Goal: Complete Application Form: Complete application form

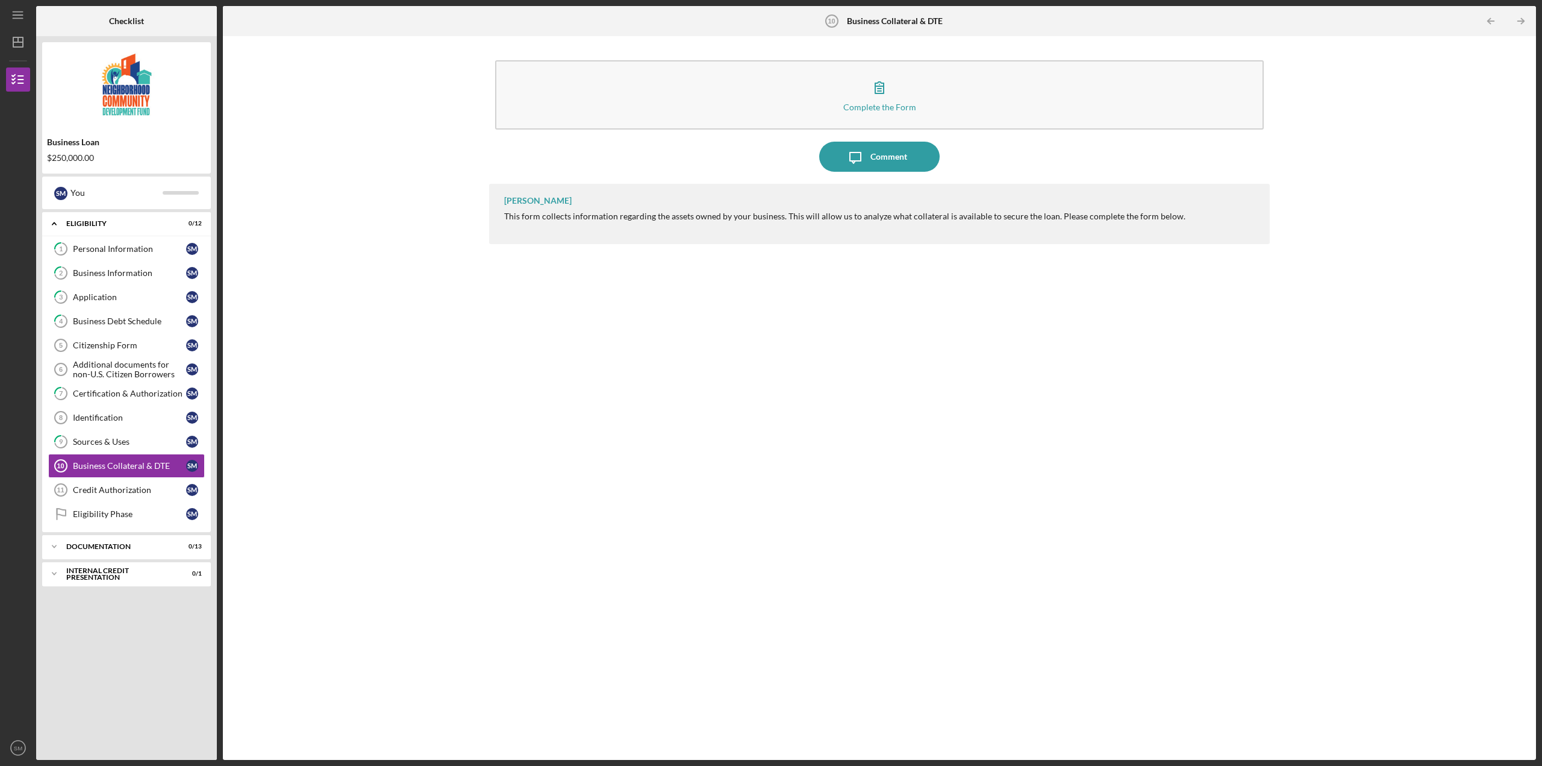
click at [390, 307] on div "Complete the Form Form Icon/Message Comment [PERSON_NAME] This form collects in…" at bounding box center [879, 398] width 1301 height 712
click at [119, 245] on div "Personal Information" at bounding box center [129, 249] width 113 height 10
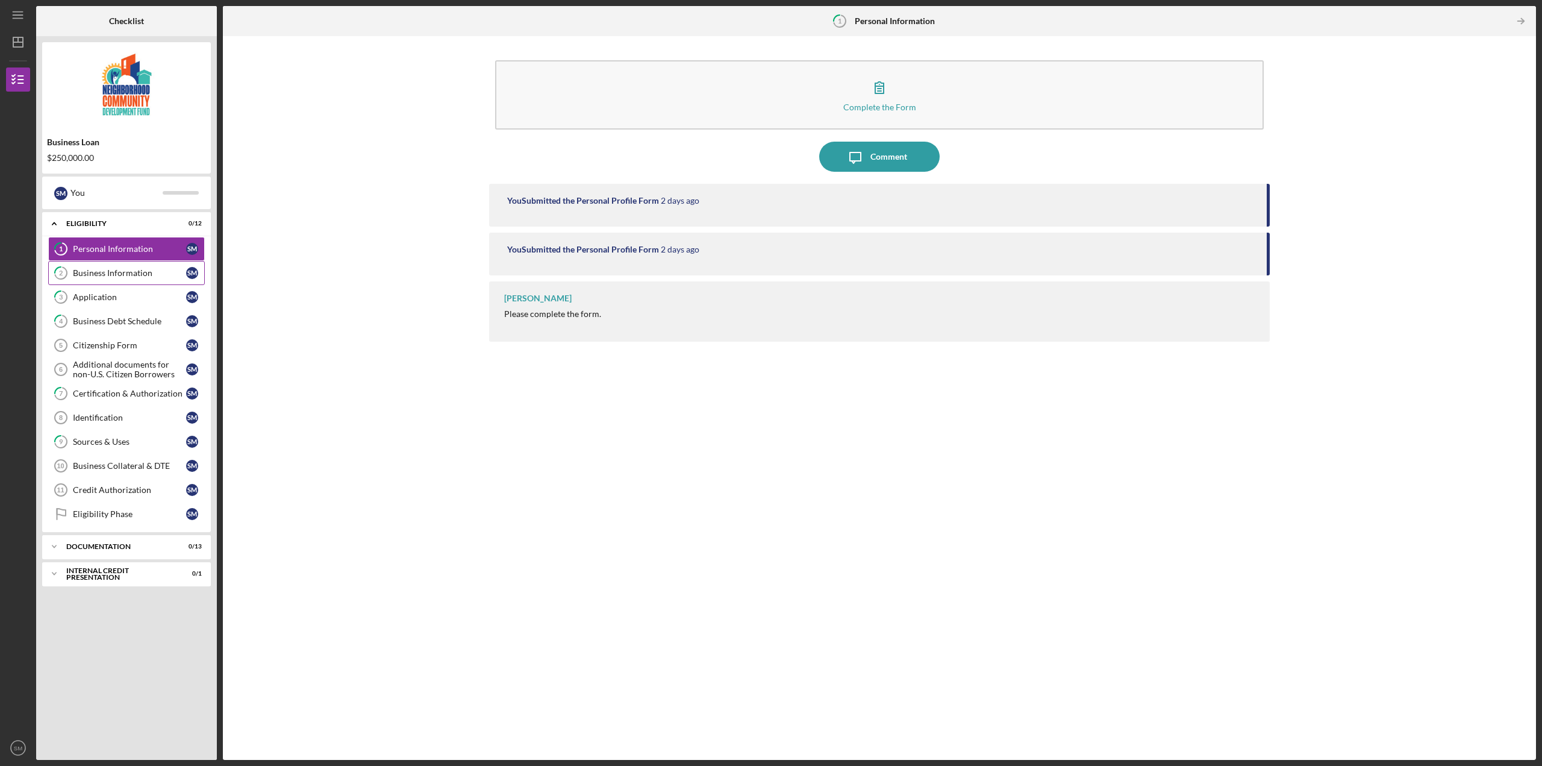
click at [127, 271] on div "Business Information" at bounding box center [129, 273] width 113 height 10
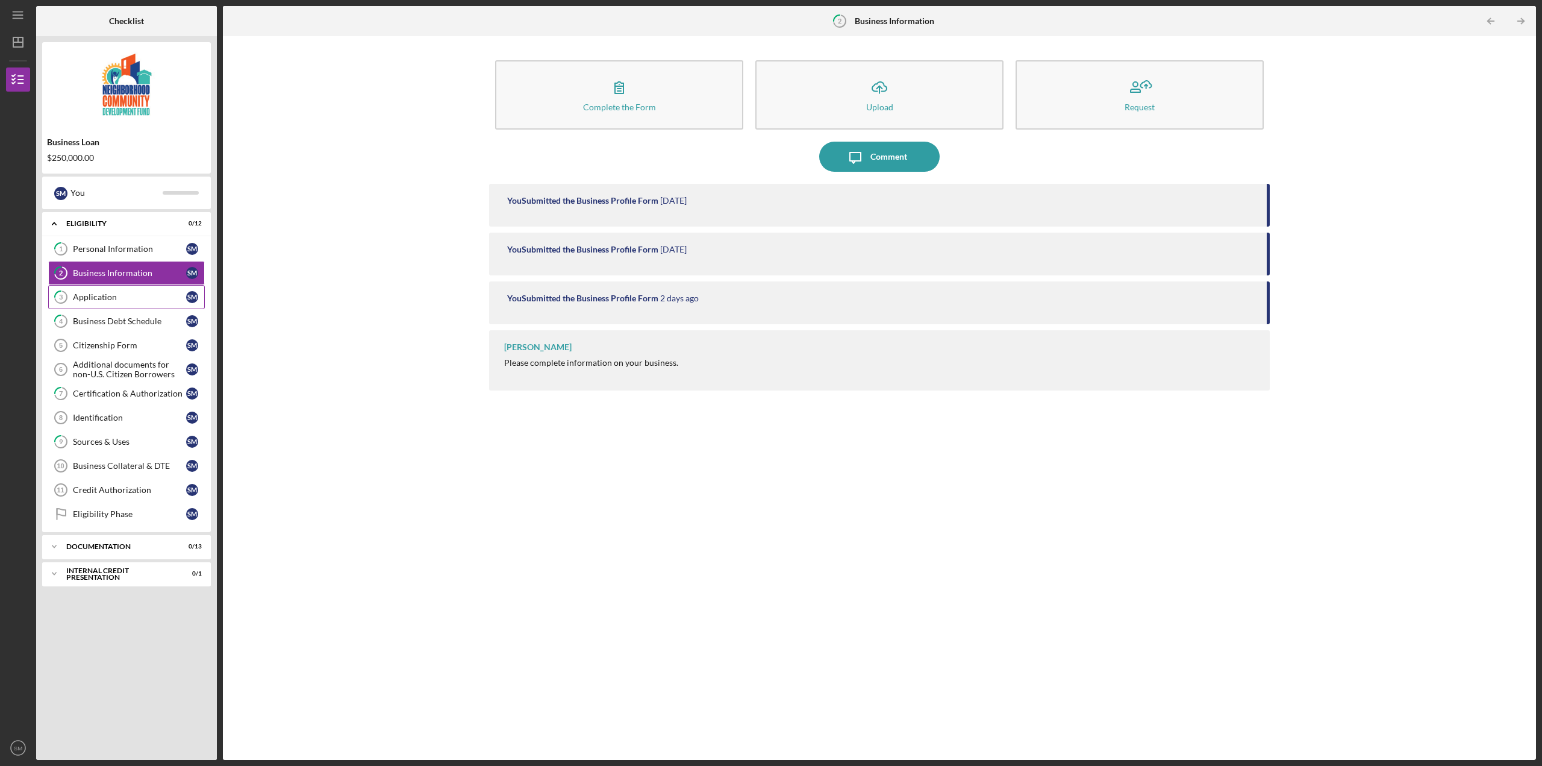
click at [129, 302] on div "Application" at bounding box center [129, 297] width 113 height 10
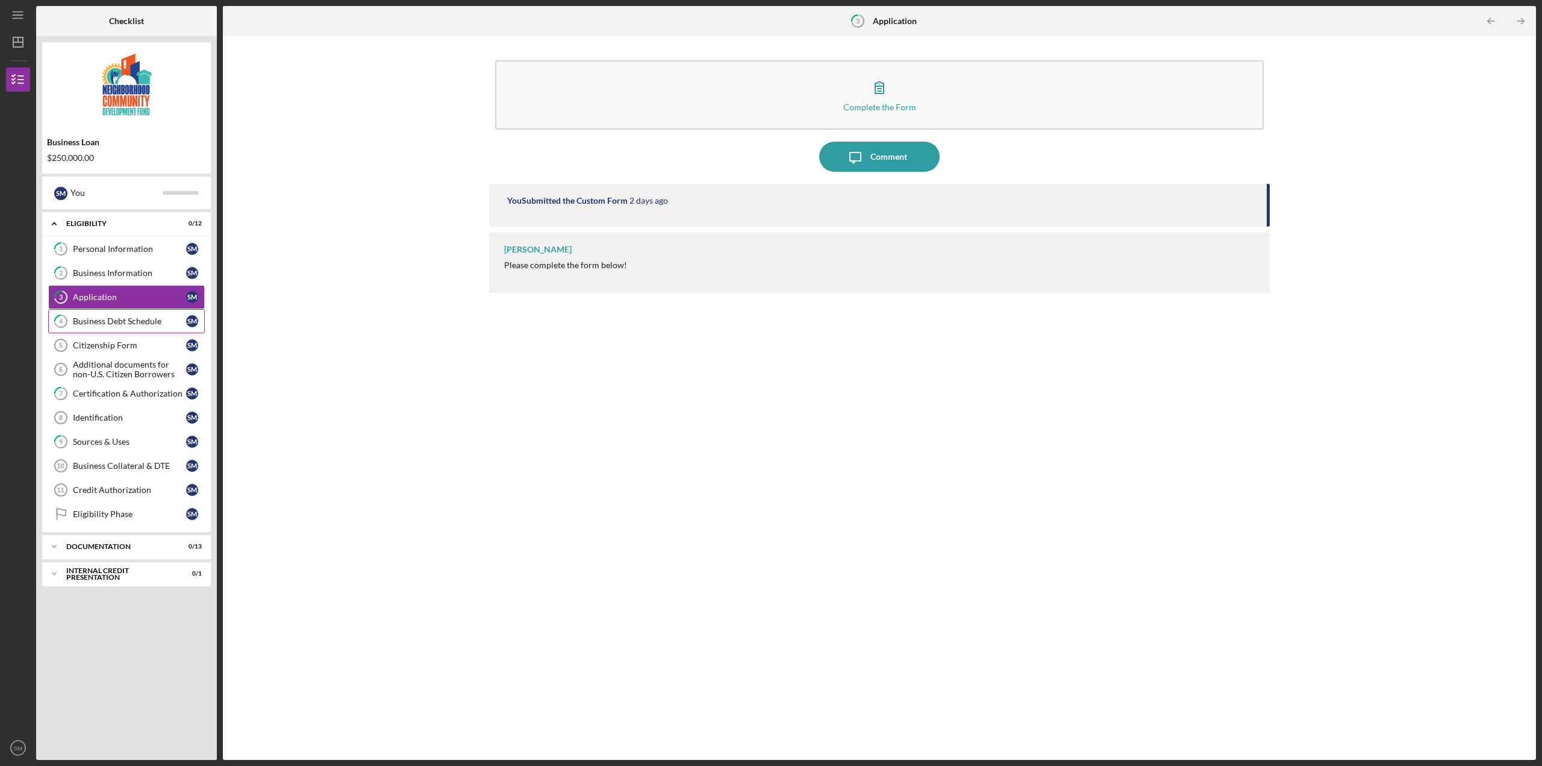
click at [130, 319] on div "Business Debt Schedule" at bounding box center [129, 321] width 113 height 10
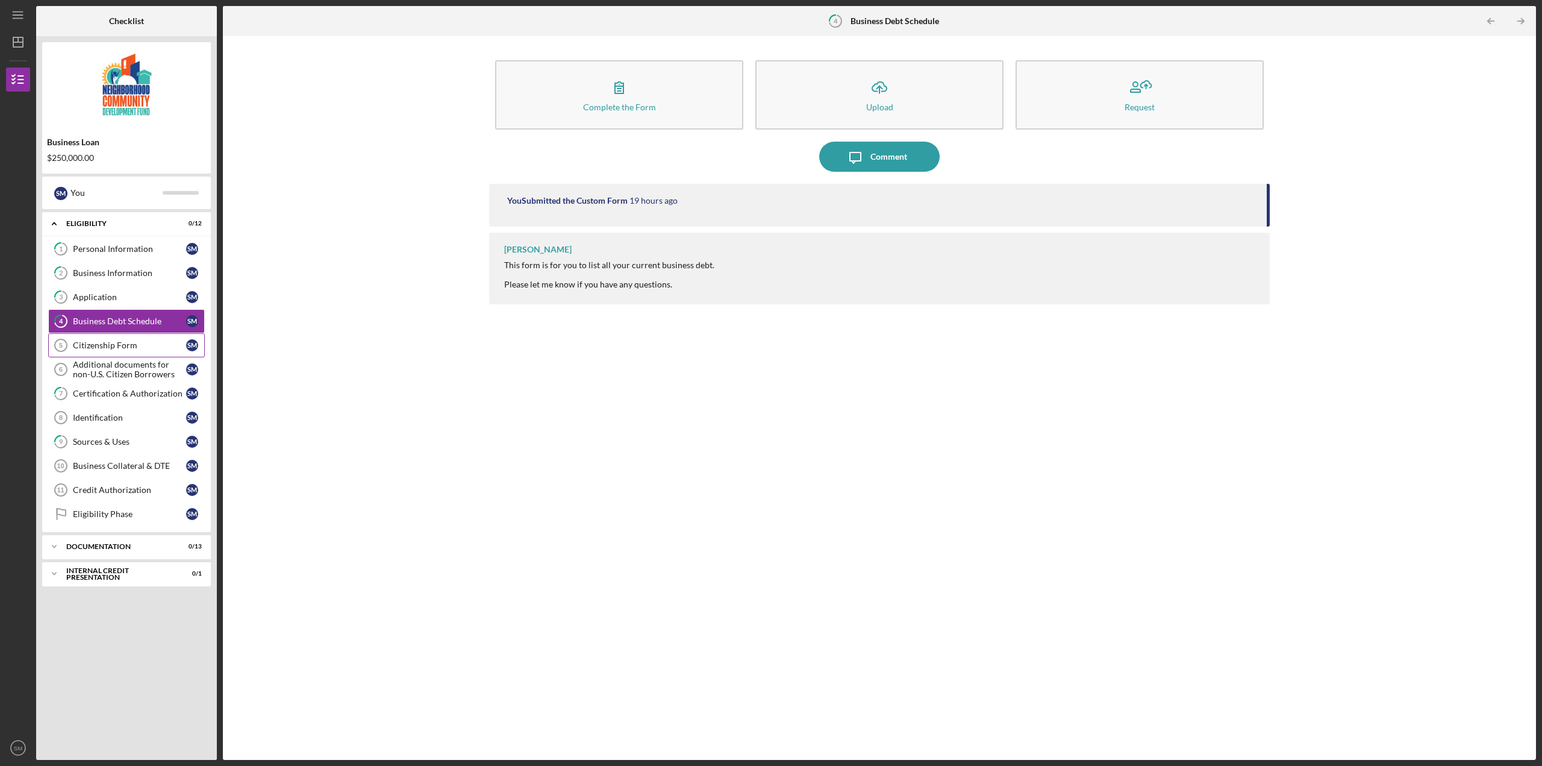
click at [130, 343] on div "Citizenship Form" at bounding box center [129, 345] width 113 height 10
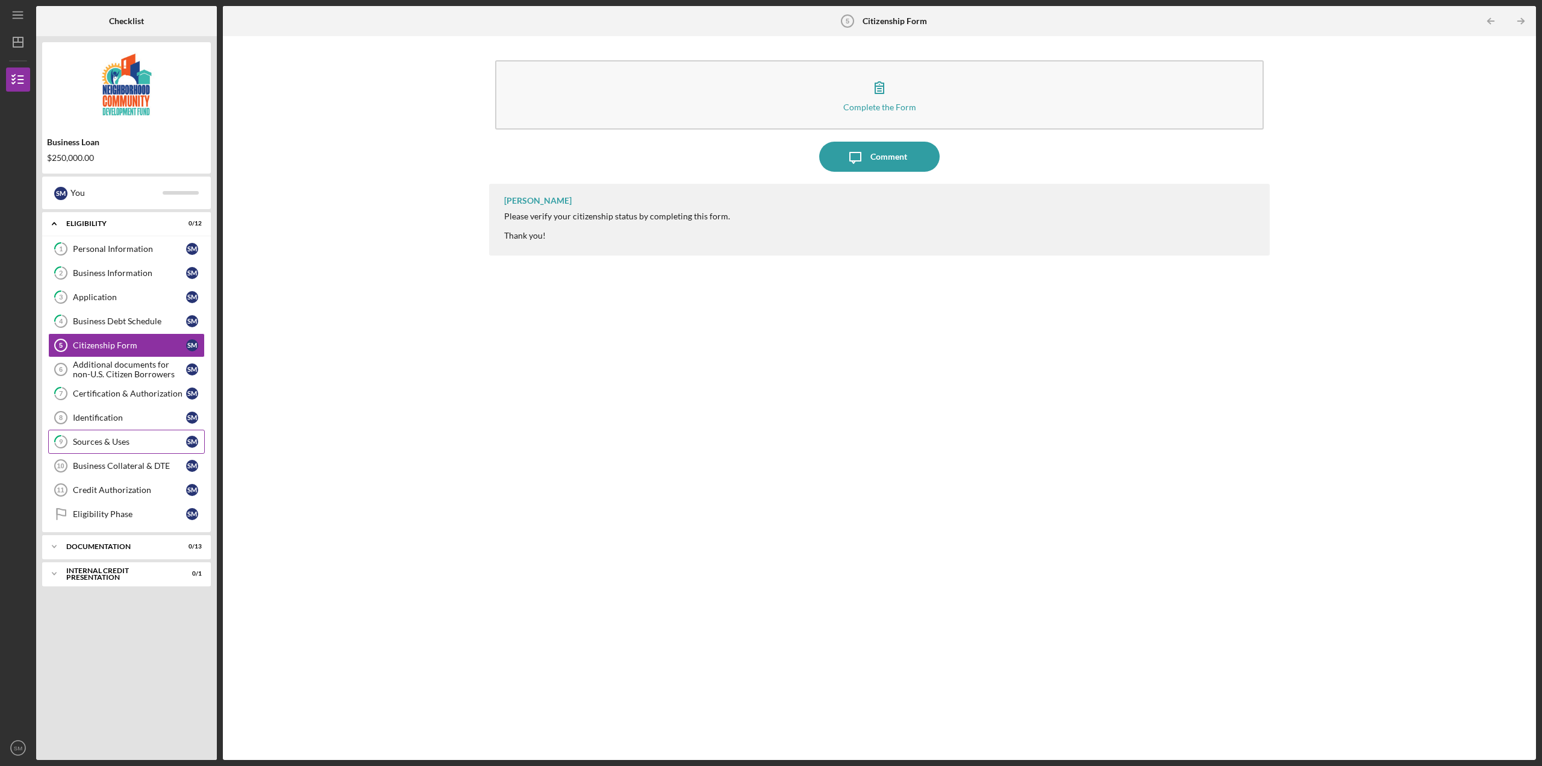
click at [133, 442] on div "Sources & Uses" at bounding box center [129, 442] width 113 height 10
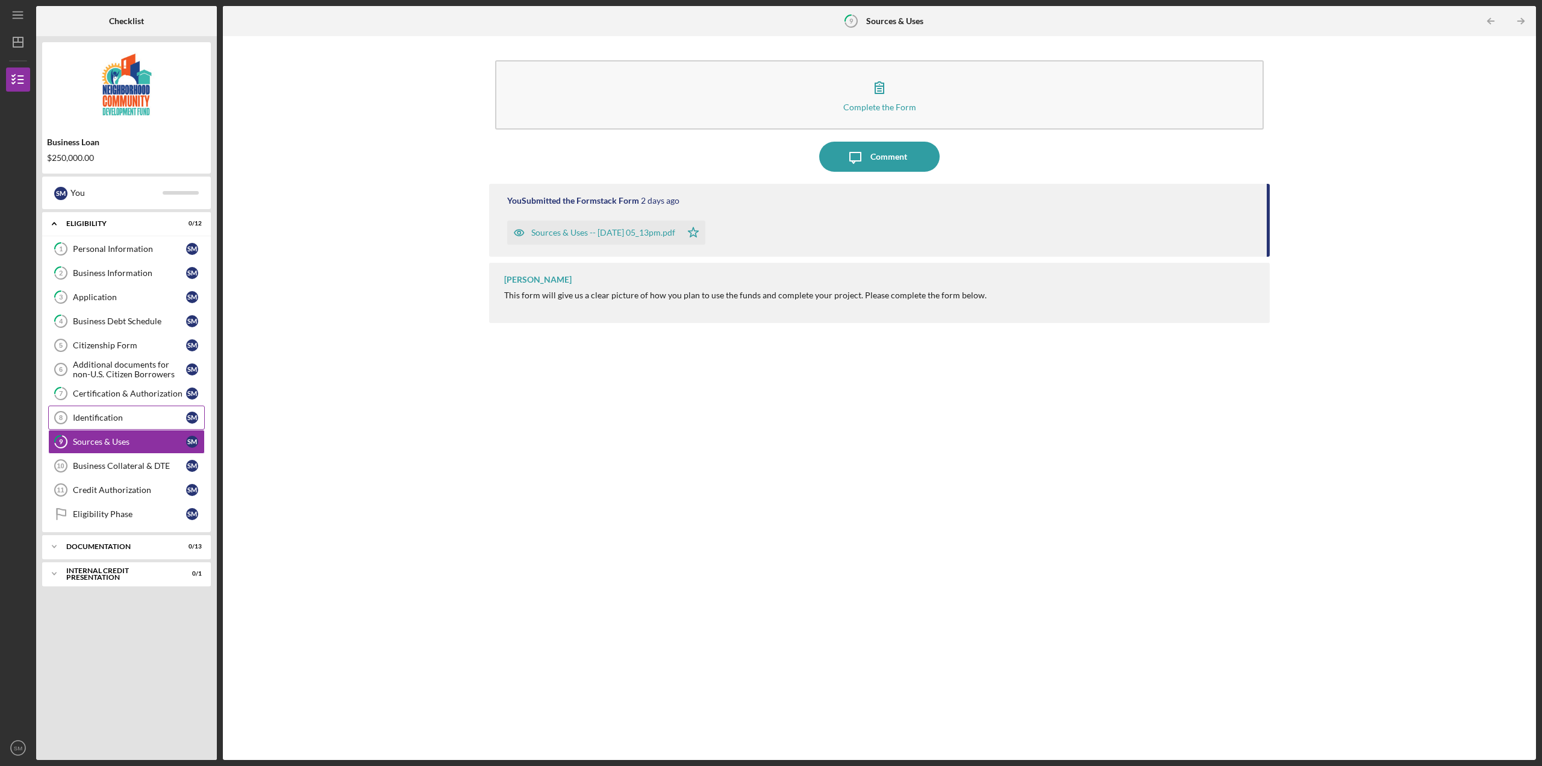
click at [134, 418] on div "Identification" at bounding box center [129, 418] width 113 height 10
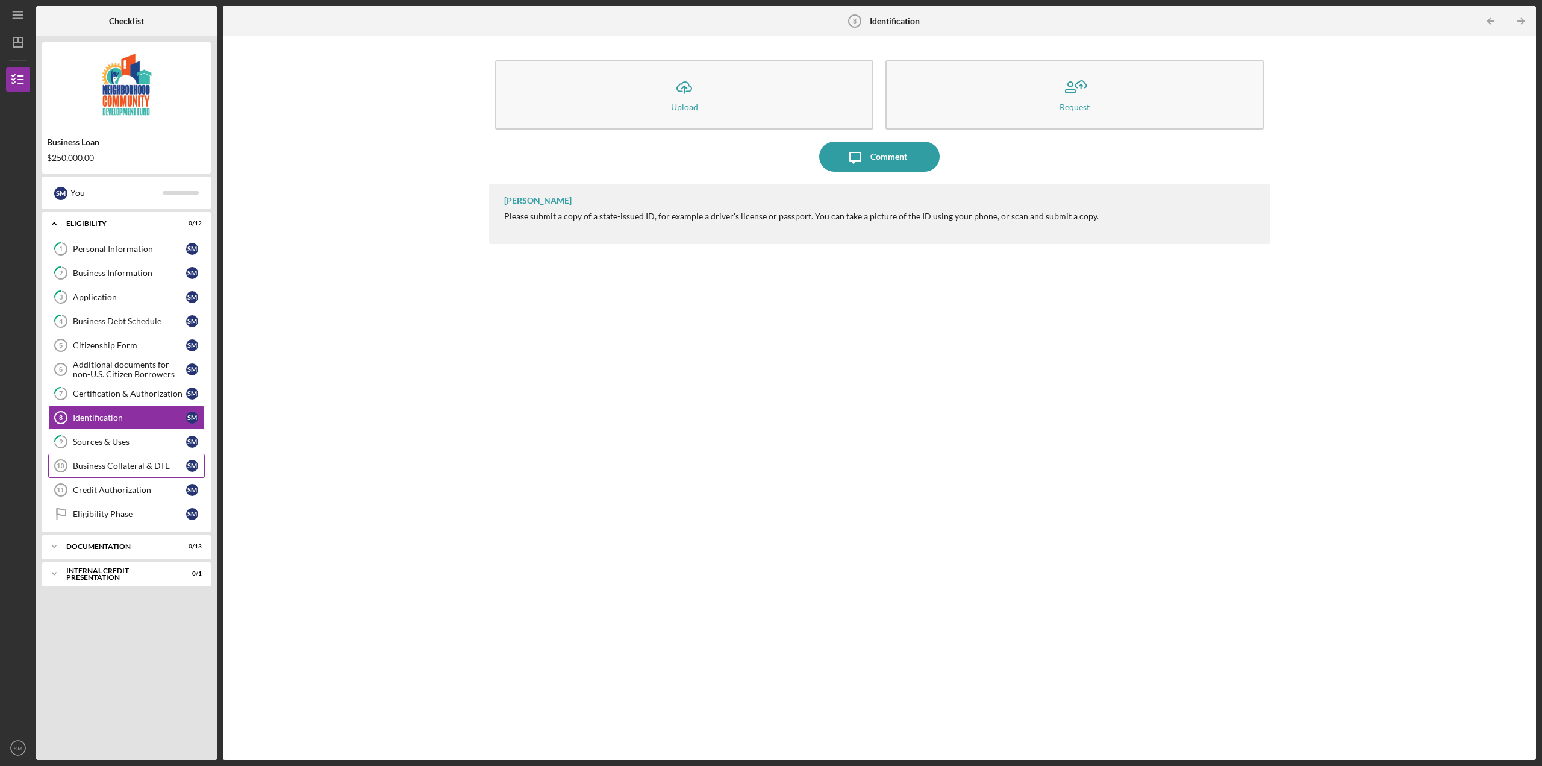
click at [137, 461] on div "Business Collateral & DTE" at bounding box center [129, 466] width 113 height 10
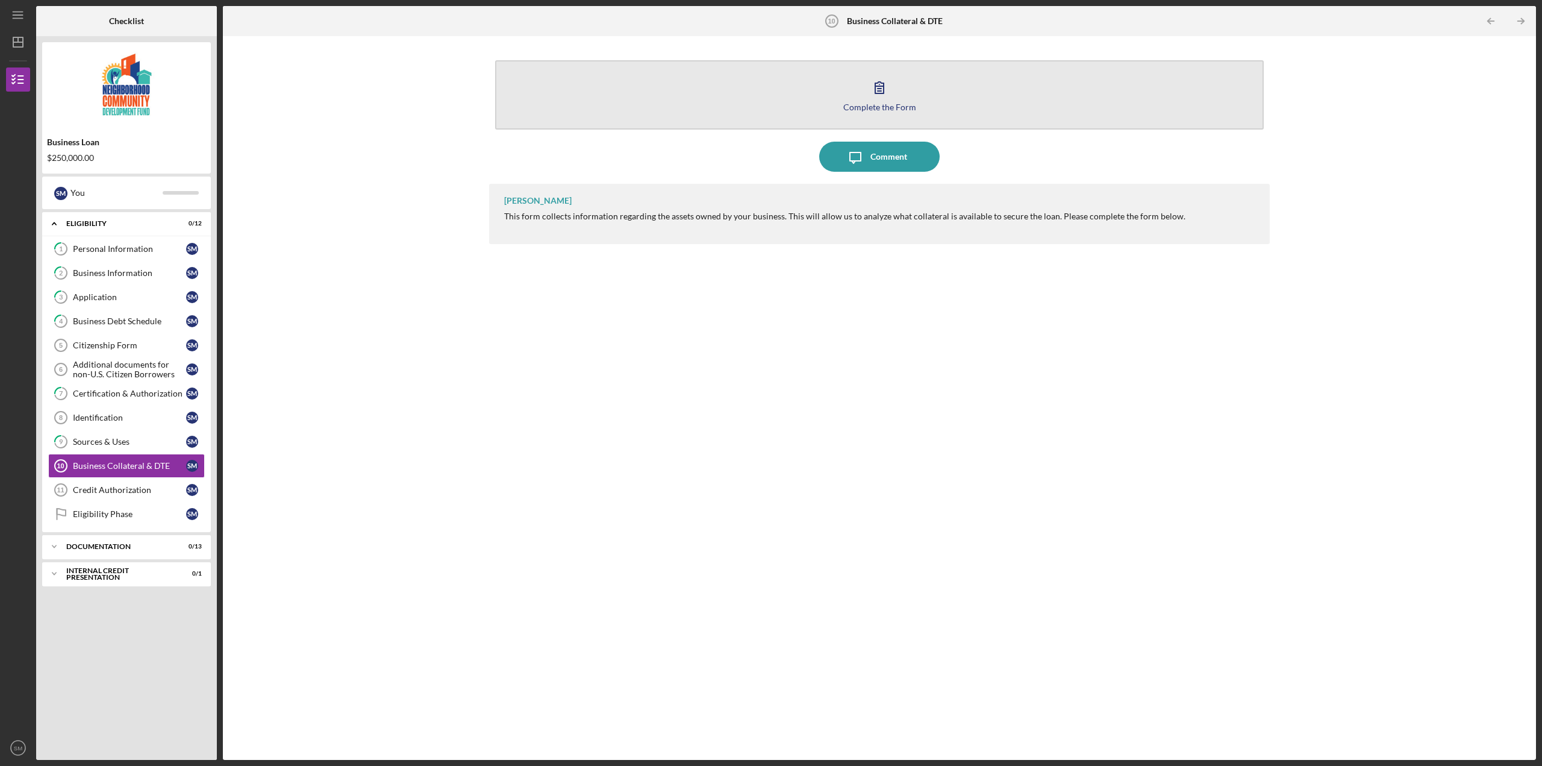
click at [882, 98] on icon "button" at bounding box center [880, 87] width 30 height 30
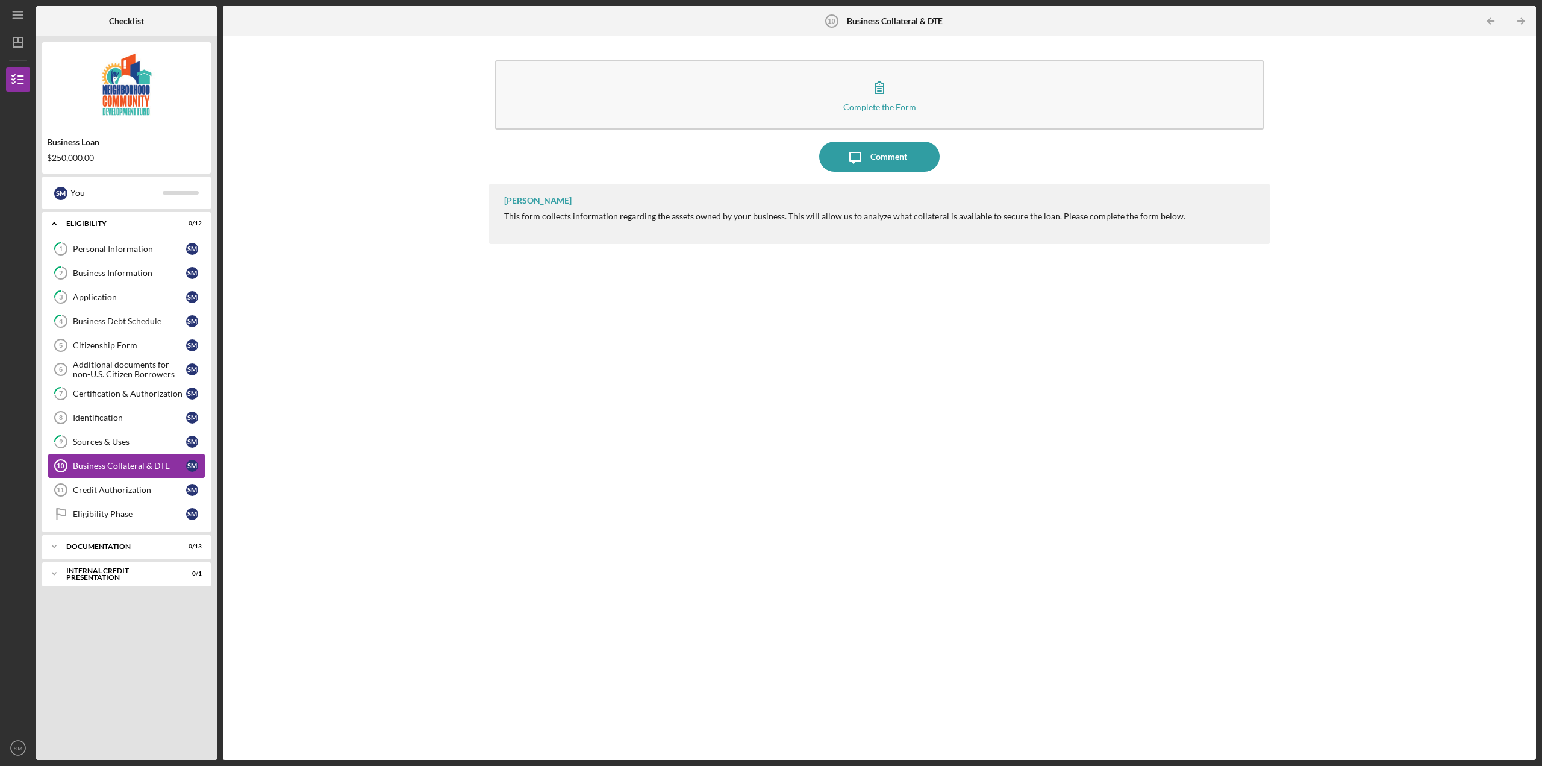
click at [154, 468] on div "Business Collateral & DTE" at bounding box center [129, 466] width 113 height 10
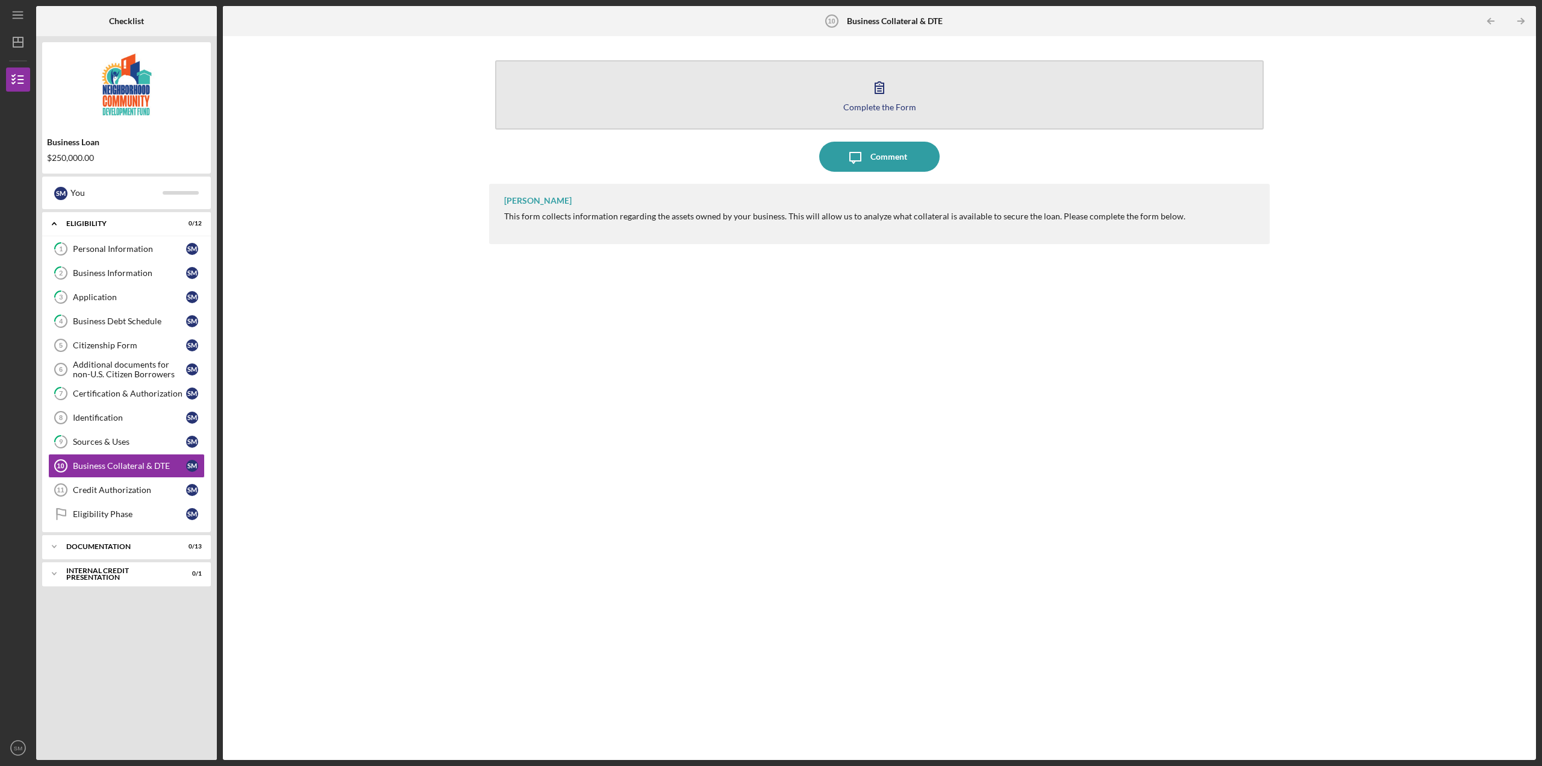
click at [871, 99] on icon "button" at bounding box center [880, 87] width 30 height 30
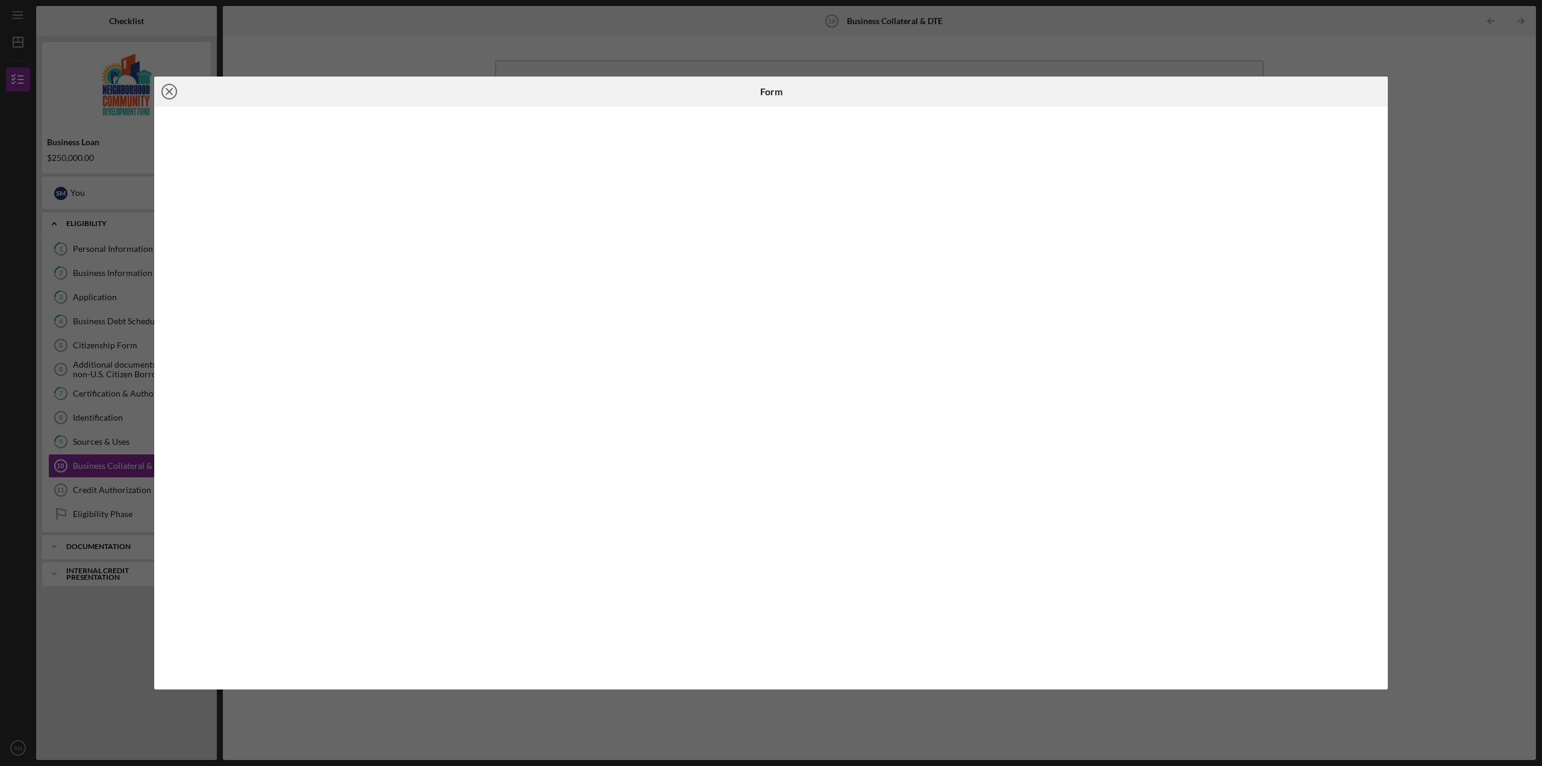
click at [164, 90] on icon "Icon/Close" at bounding box center [169, 92] width 30 height 30
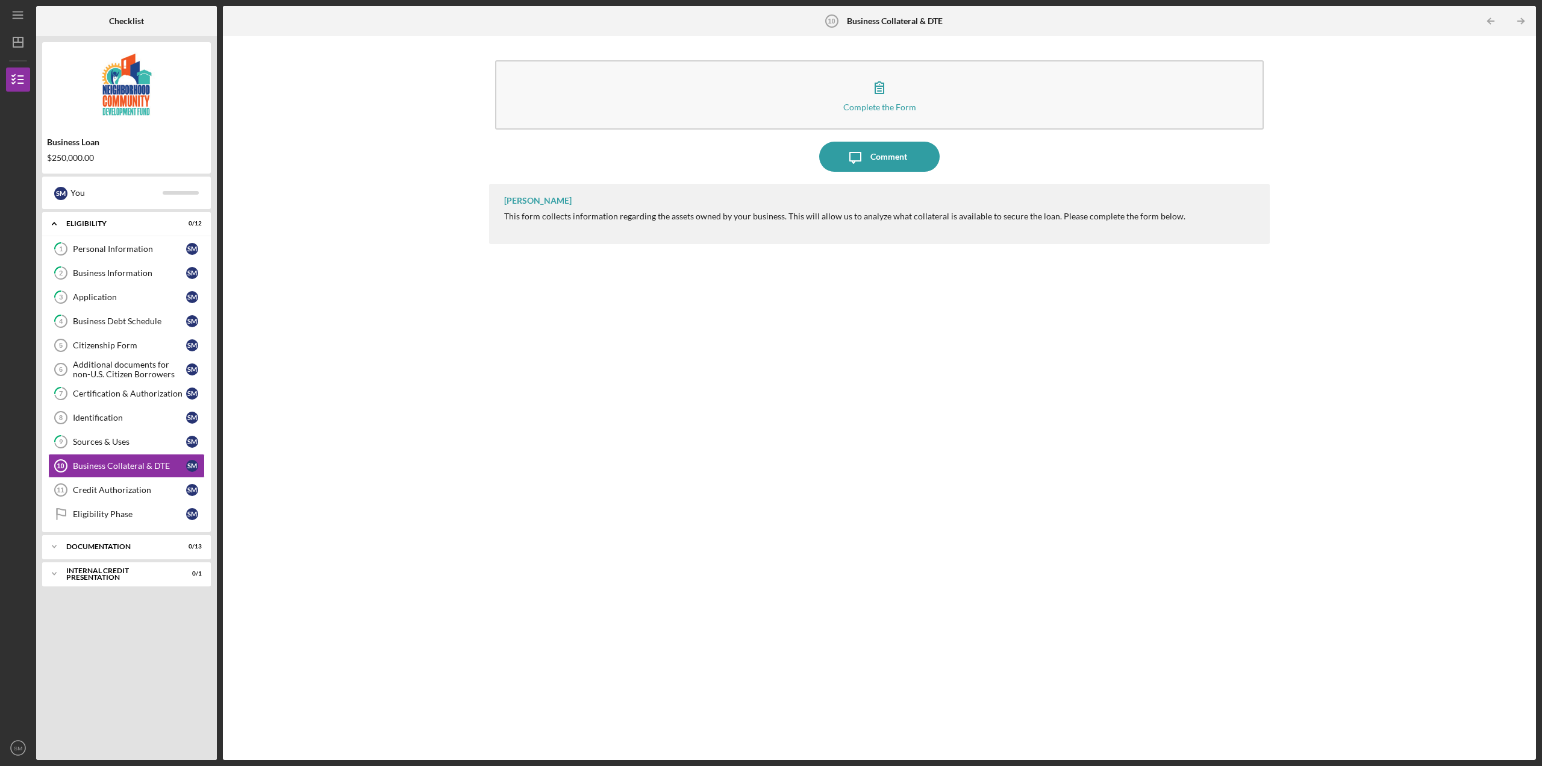
click at [508, 398] on div "[PERSON_NAME] This form collects information regarding the assets owned by your…" at bounding box center [879, 463] width 781 height 558
click at [167, 239] on link "1 Personal Information S M" at bounding box center [126, 249] width 157 height 24
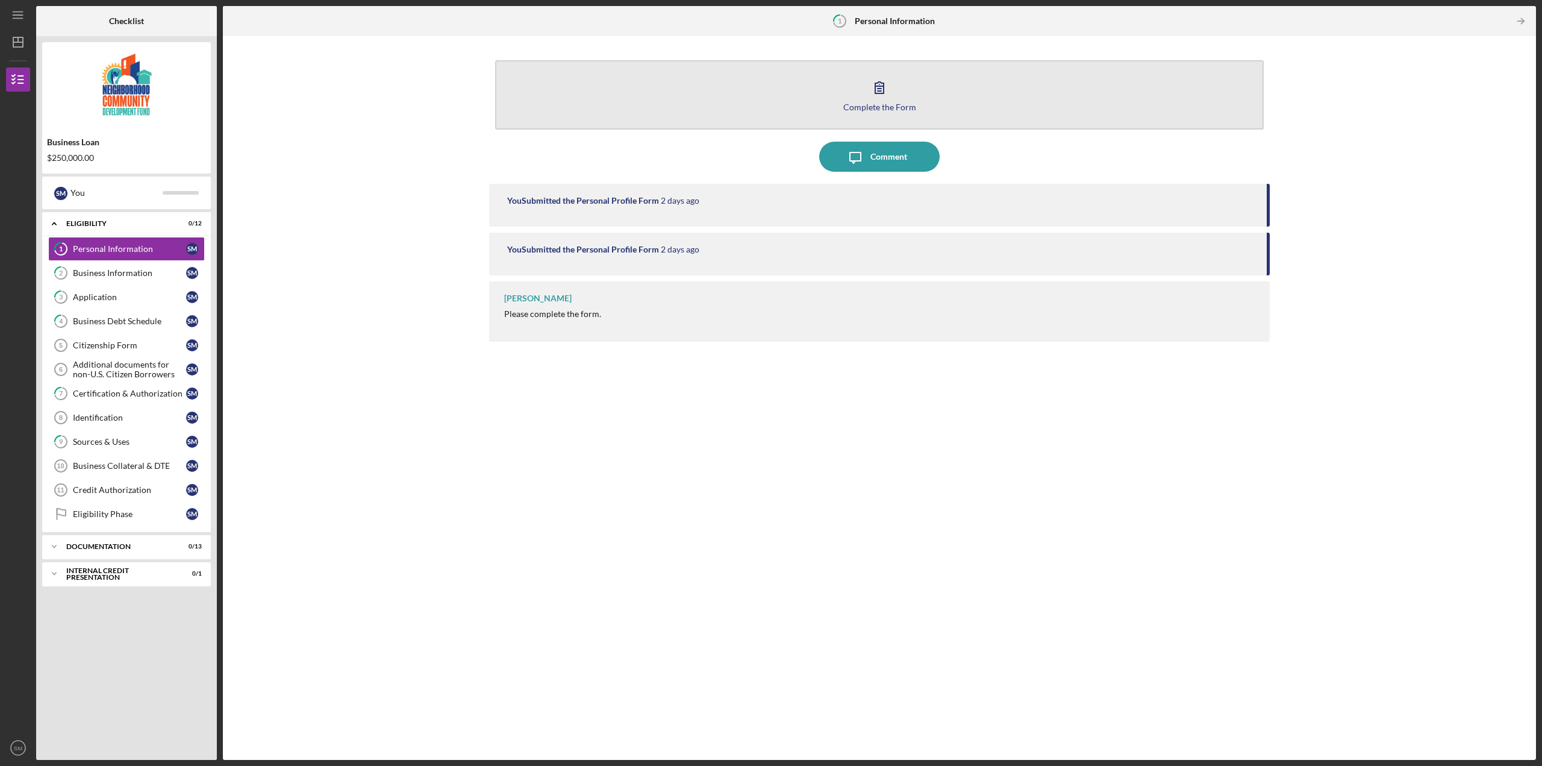
click at [883, 100] on icon "button" at bounding box center [880, 87] width 30 height 30
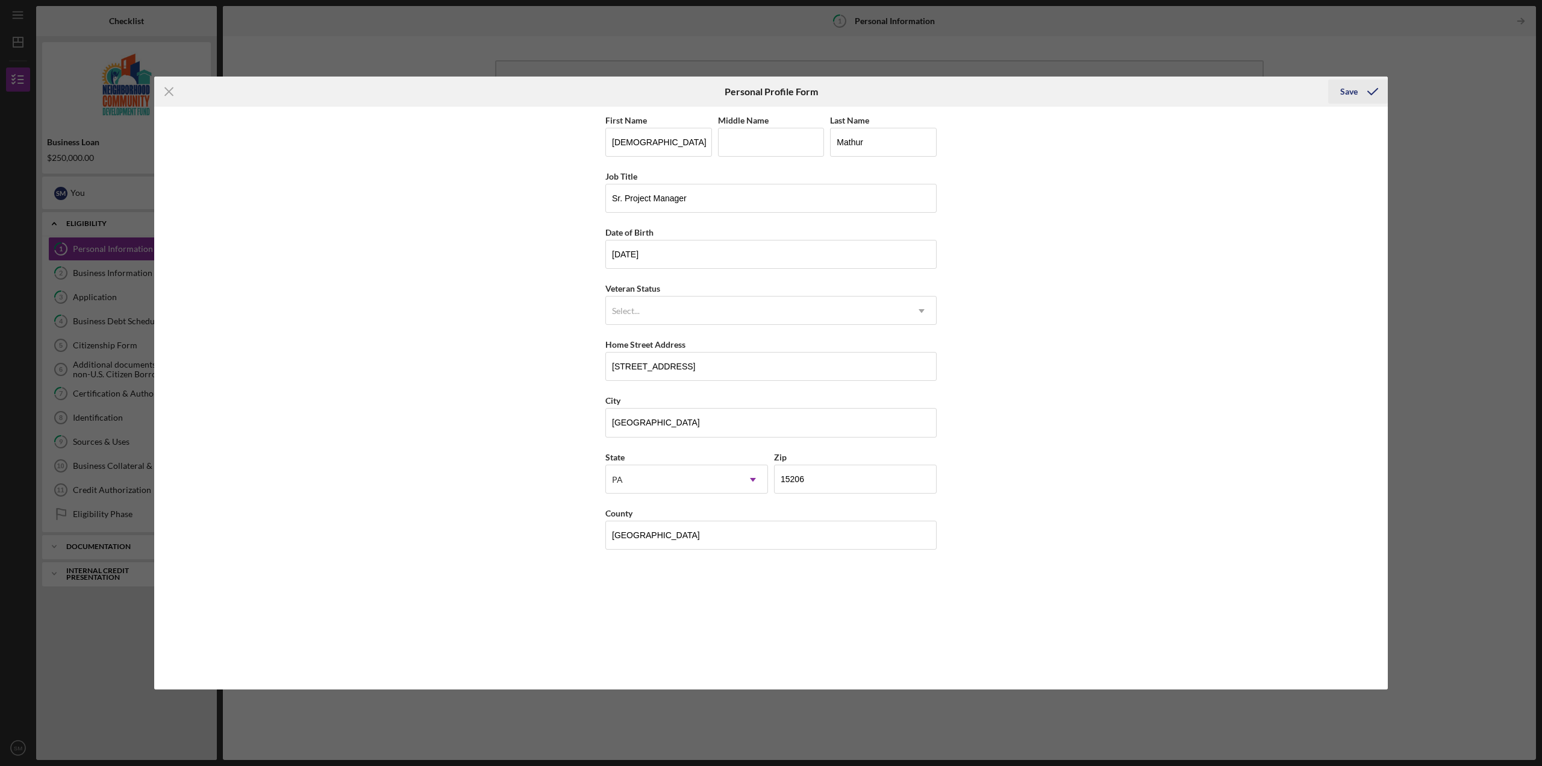
click at [1351, 96] on div "Save" at bounding box center [1349, 92] width 17 height 24
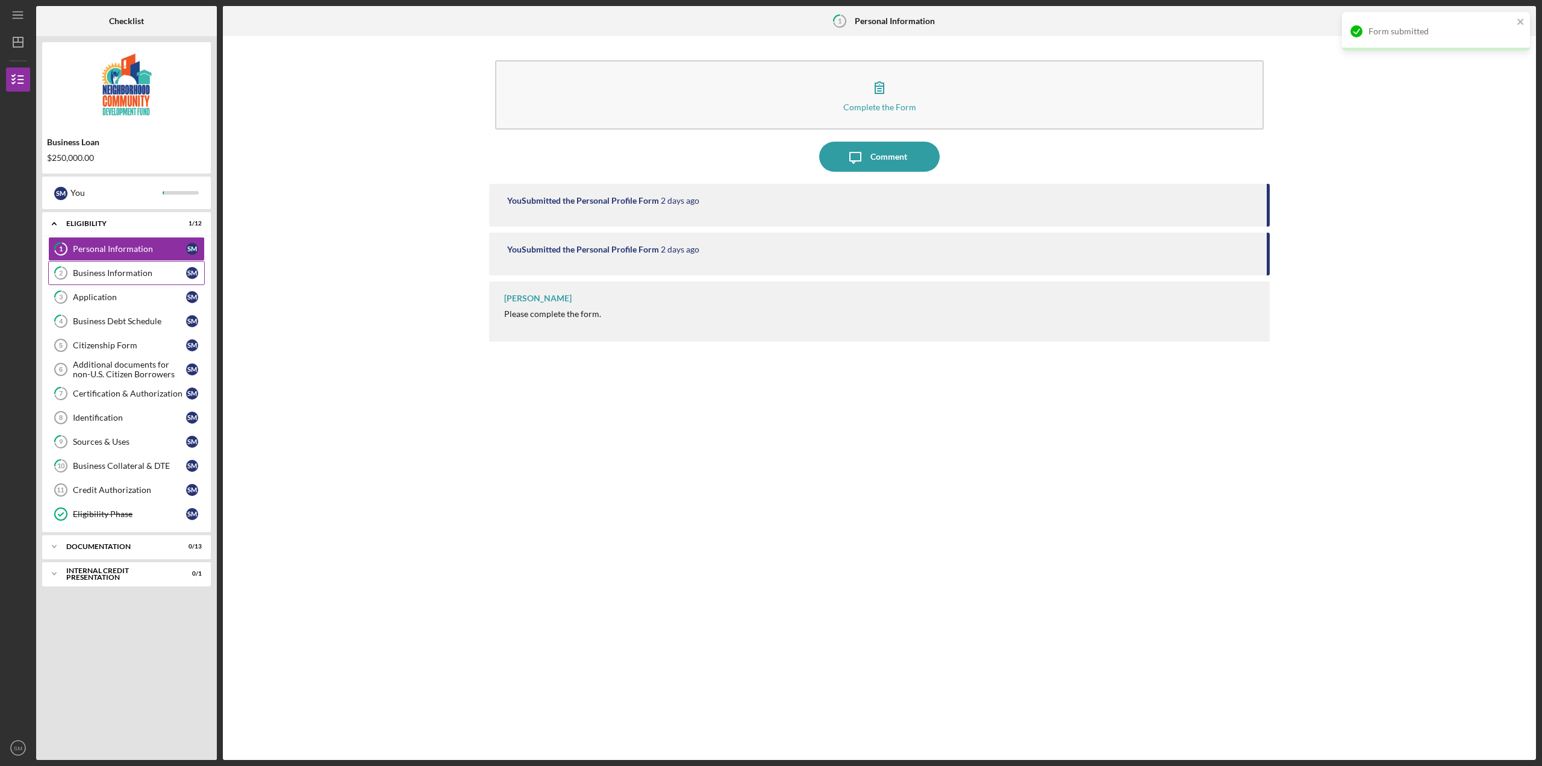
click at [136, 272] on div "Business Information" at bounding box center [129, 273] width 113 height 10
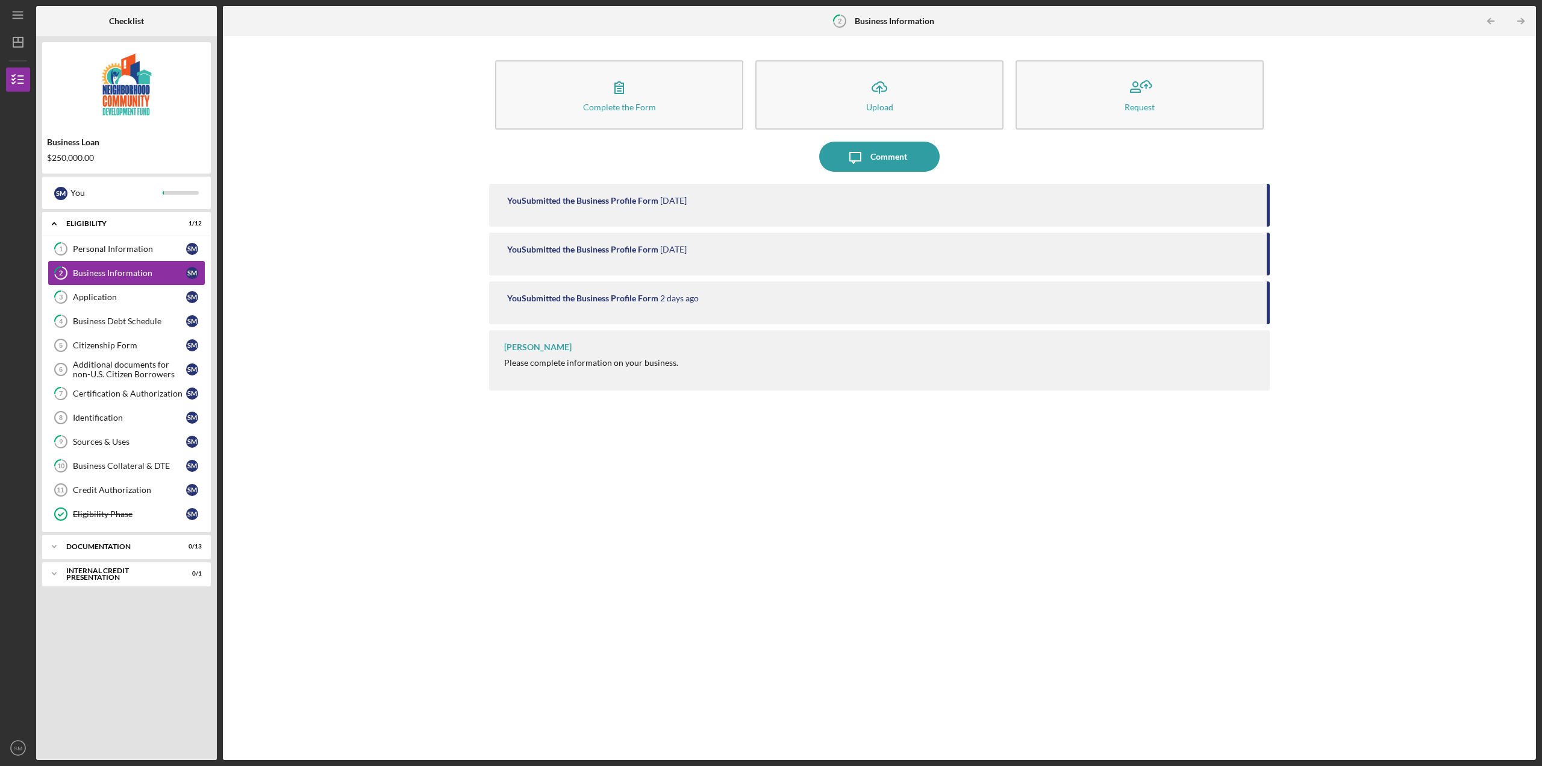
click at [163, 267] on link "2 Business Information S M" at bounding box center [126, 273] width 157 height 24
click at [589, 110] on div "Complete the Form" at bounding box center [619, 106] width 73 height 9
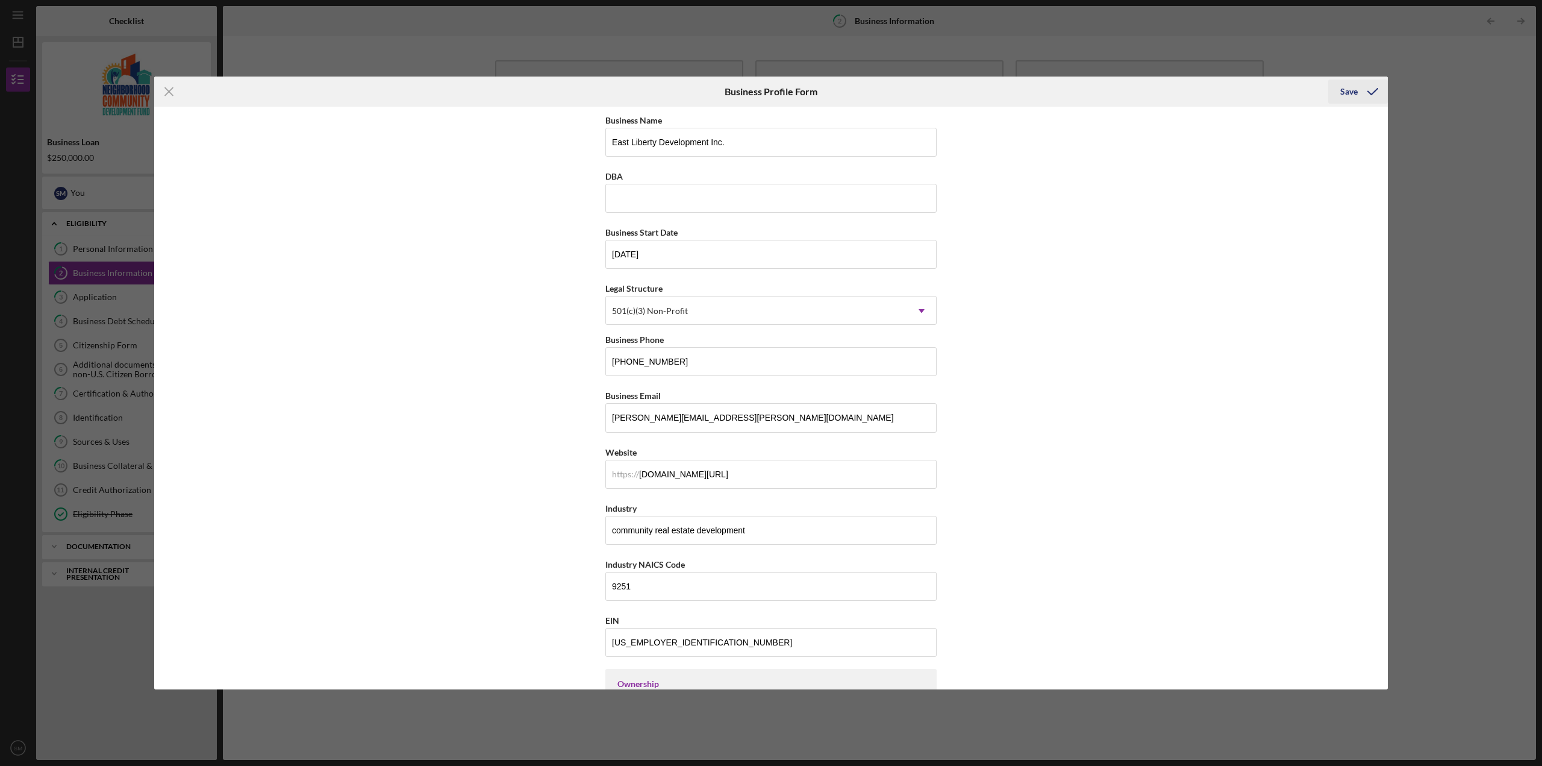
click at [1345, 91] on div "Save" at bounding box center [1349, 92] width 17 height 24
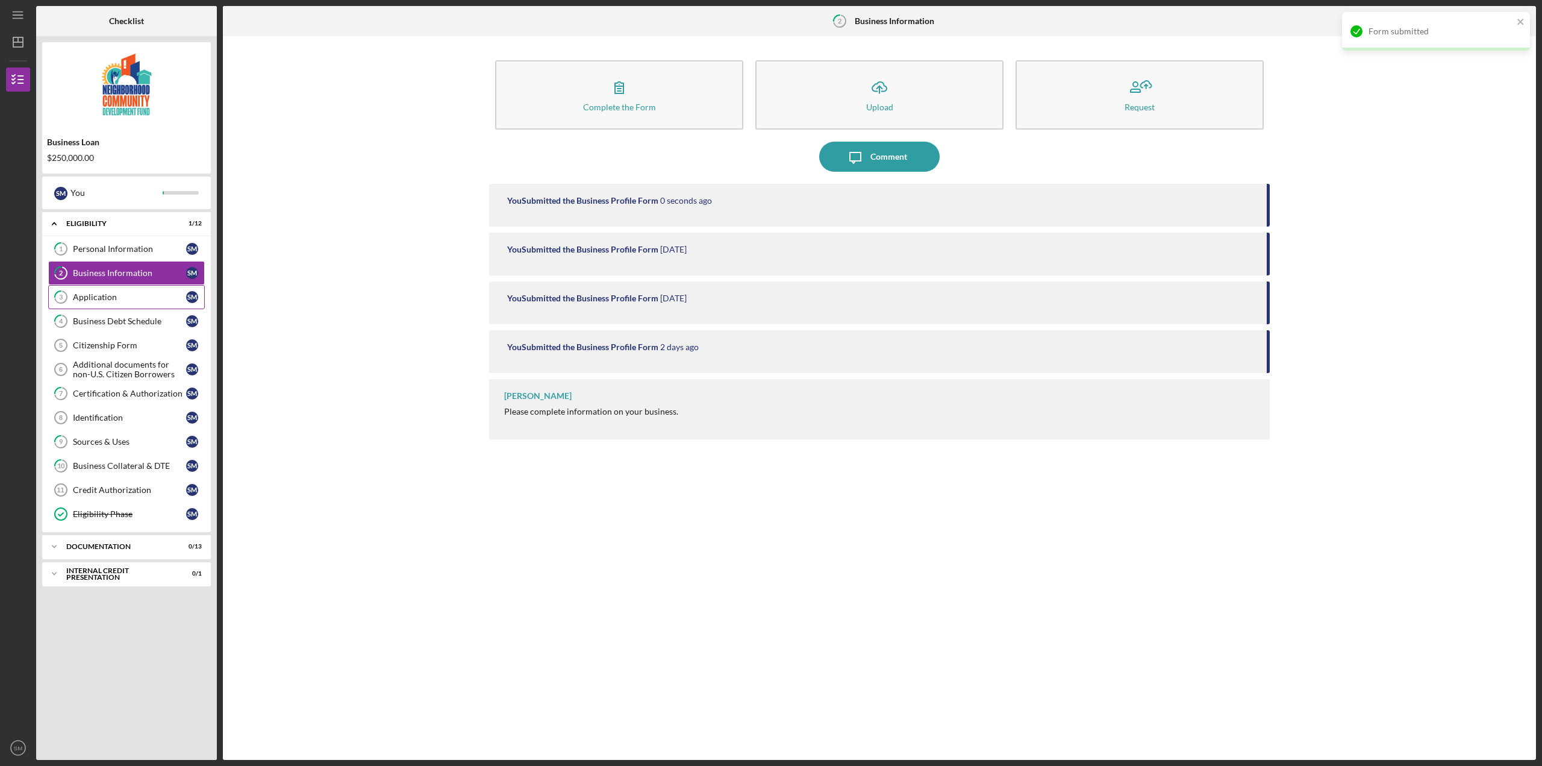
click at [84, 293] on div "Application" at bounding box center [129, 297] width 113 height 10
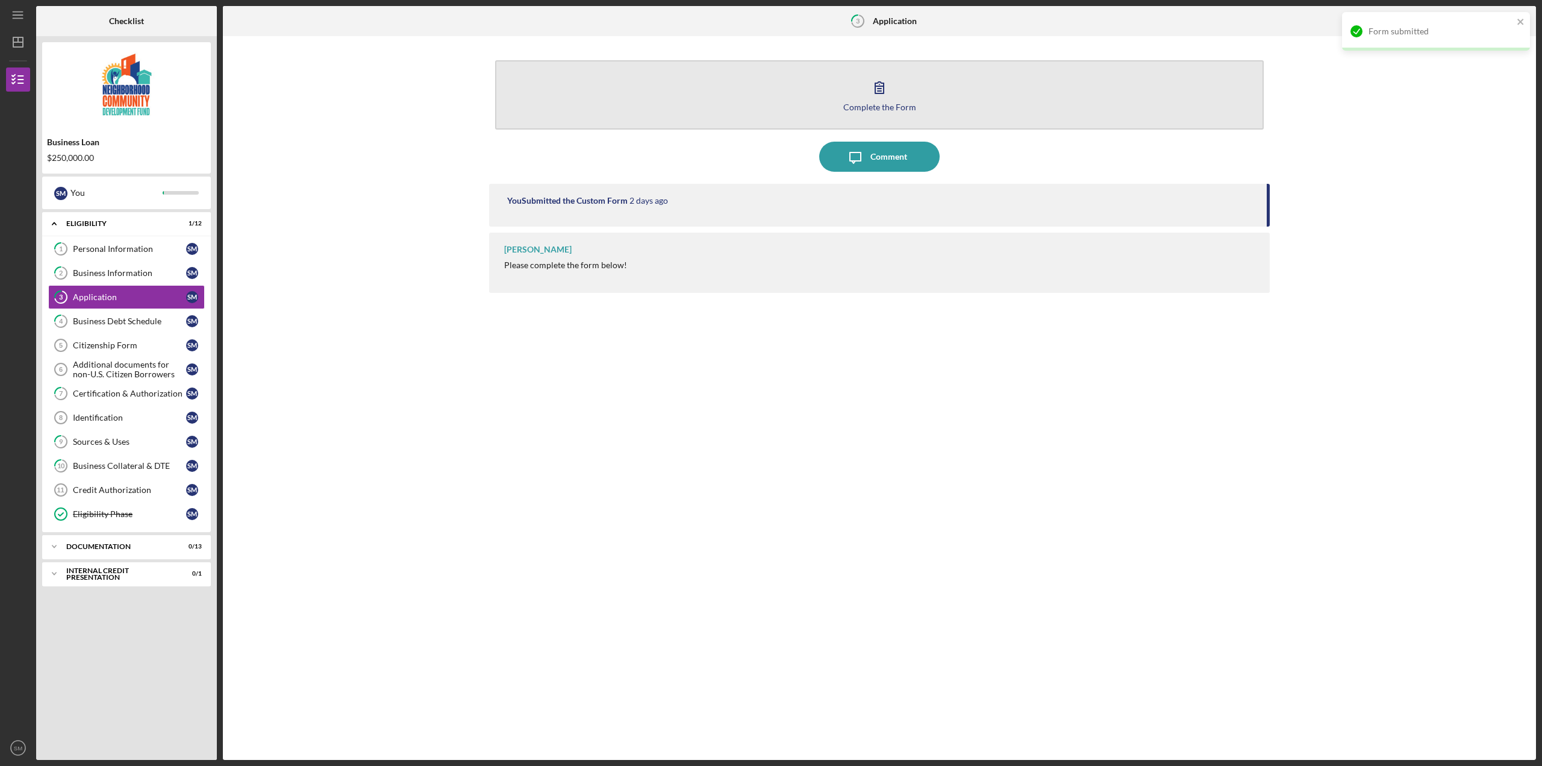
click at [886, 111] on div "Complete the Form" at bounding box center [879, 106] width 73 height 9
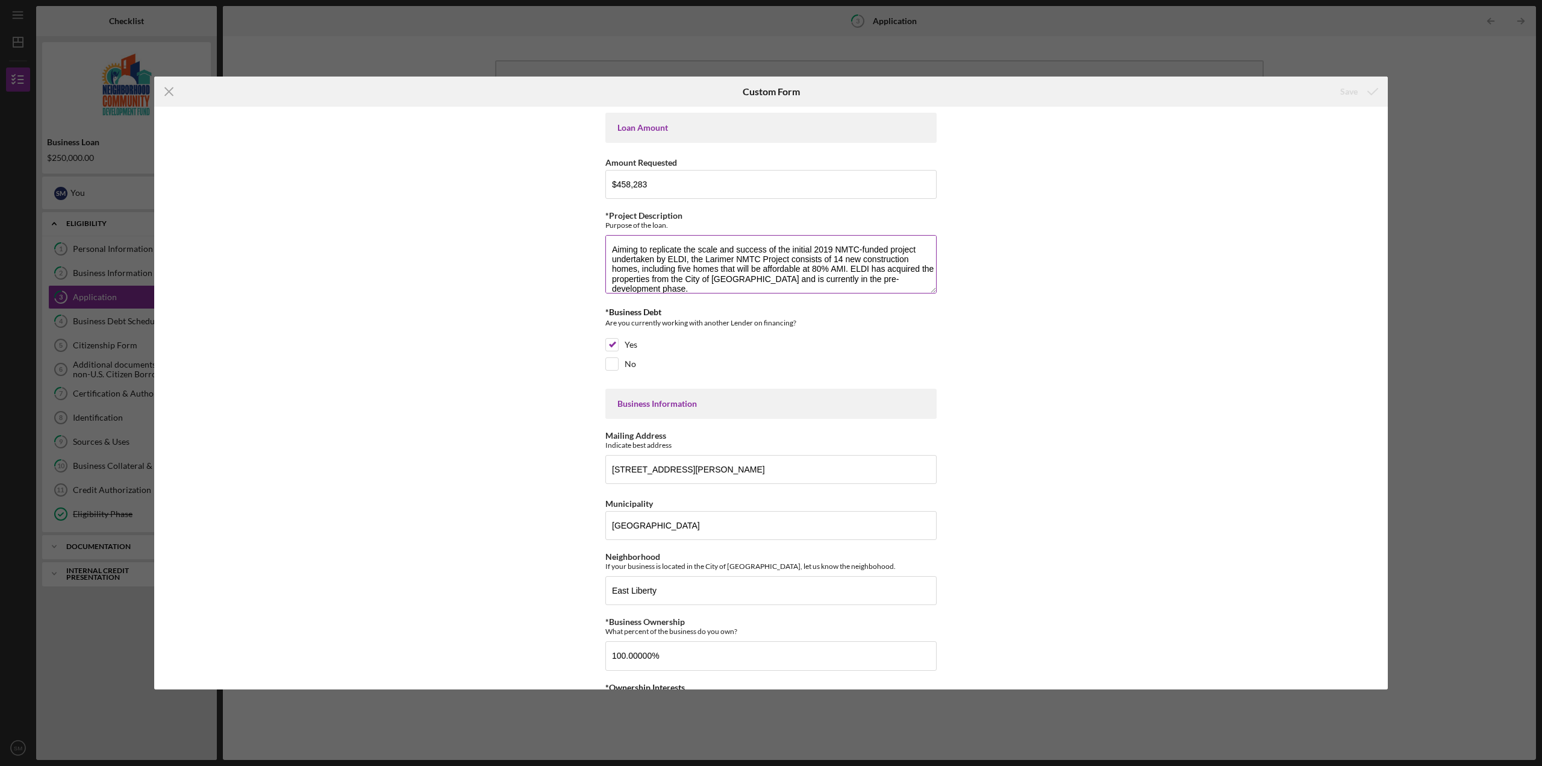
click at [874, 271] on textarea "Aiming to replicate the scale and success of the initial 2019 NMTC-funded proje…" at bounding box center [770, 264] width 331 height 58
drag, startPoint x: 703, startPoint y: 259, endPoint x: 787, endPoint y: 259, distance: 83.7
click at [787, 259] on textarea "Aiming to replicate the scale and success of the initial 2019 NMTC-funded proje…" at bounding box center [770, 264] width 331 height 58
type textarea "Aiming to replicate the scale and success of the initial 2019 NMTC-funded proje…"
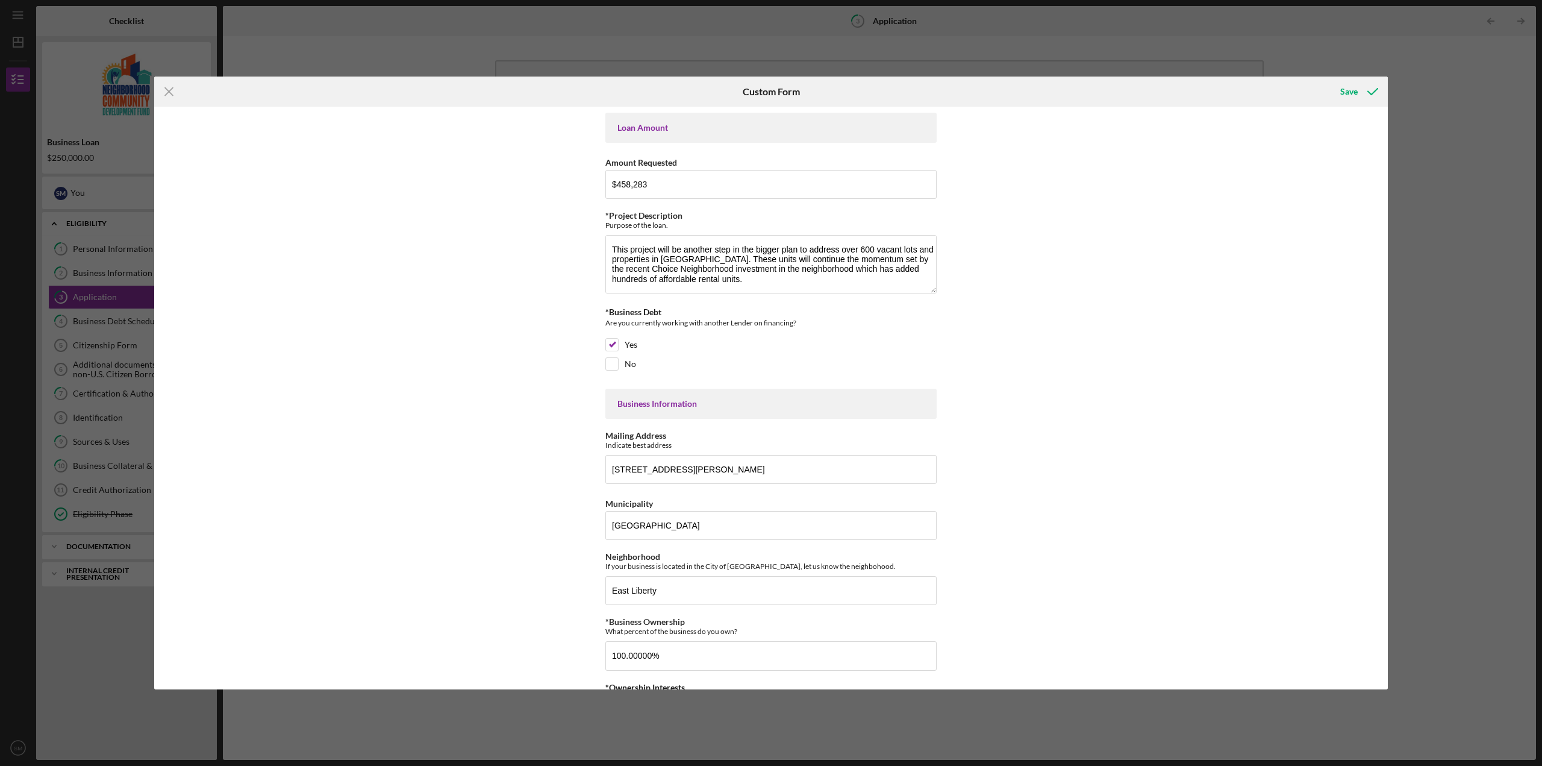
click at [1050, 277] on div "Loan Amount Amount Requested $458,283 *Project Description Purpose of the loan.…" at bounding box center [771, 398] width 1234 height 583
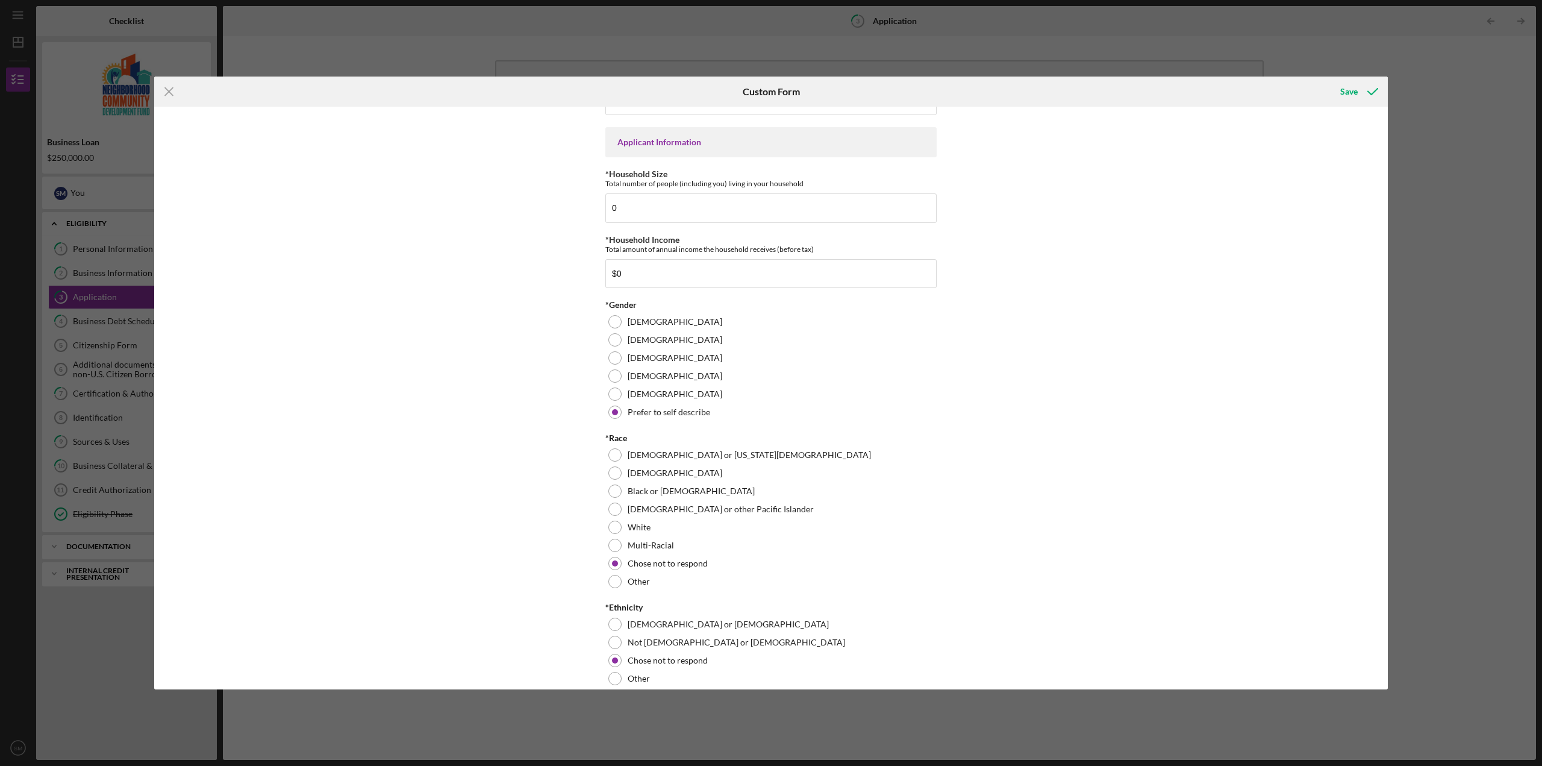
scroll to position [515, 0]
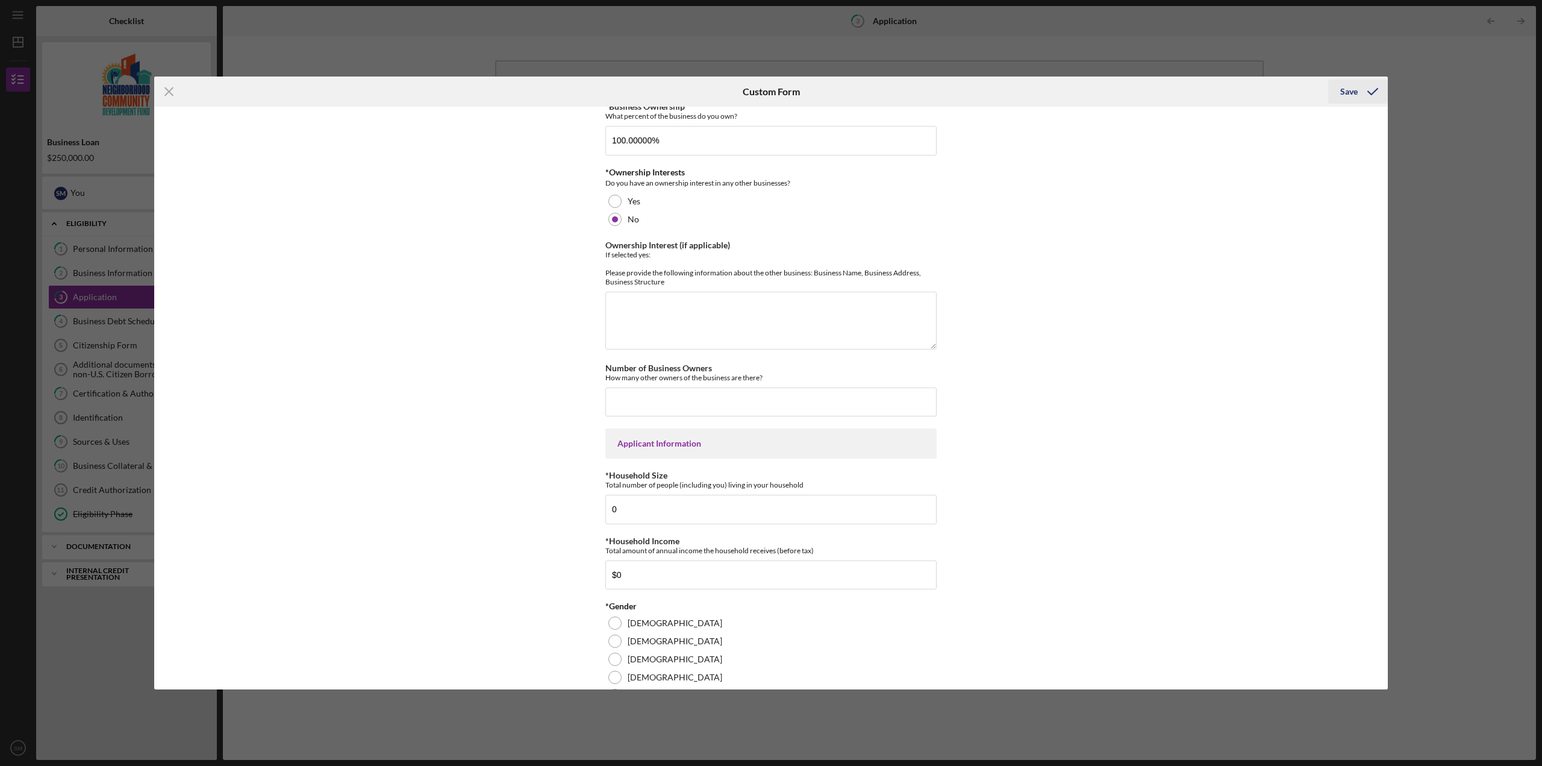
click at [1350, 90] on div "Save" at bounding box center [1349, 92] width 17 height 24
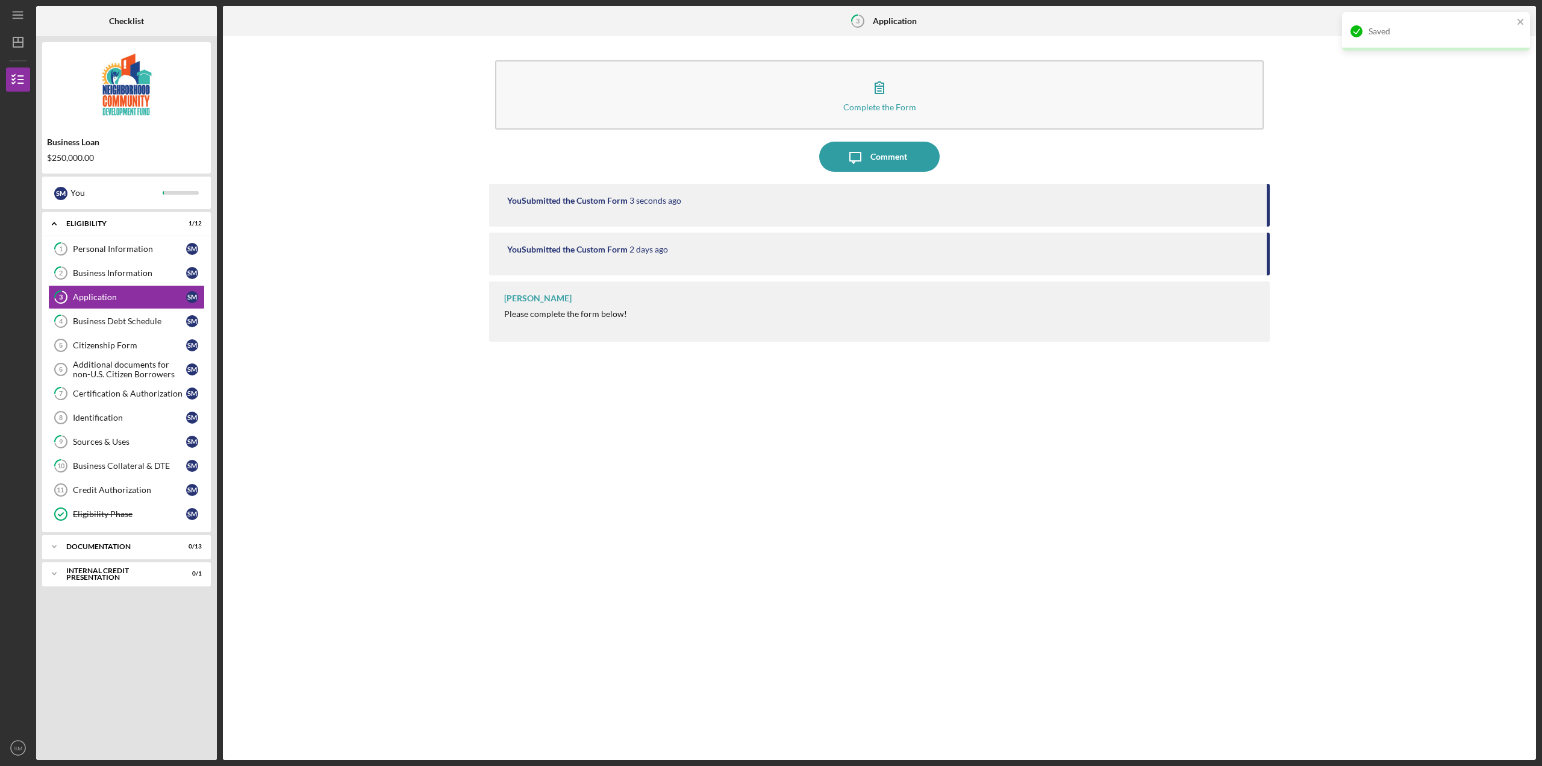
click at [323, 374] on div "Complete the Form Form Icon/Message Comment You Submitted the Custom Form 3 sec…" at bounding box center [879, 398] width 1301 height 712
